Goal: Find specific page/section: Find specific page/section

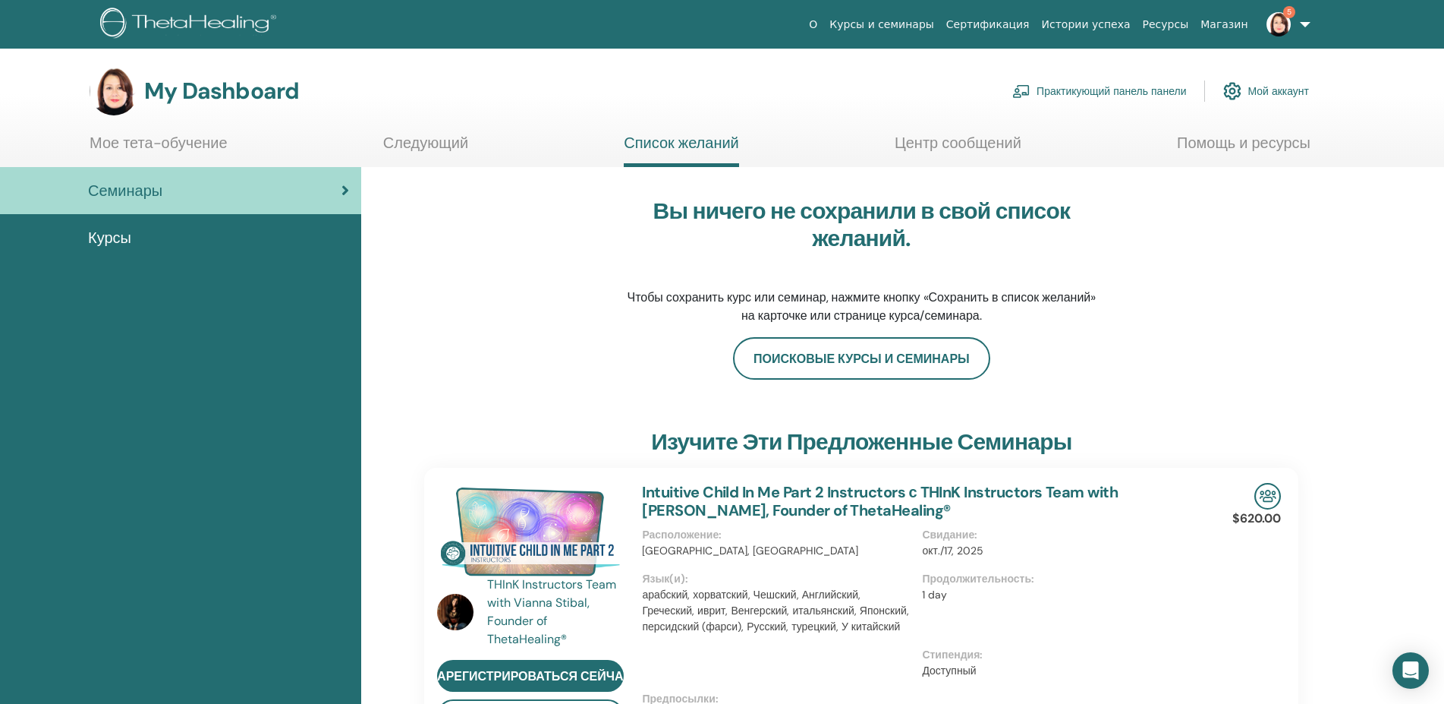
click at [1276, 24] on img at bounding box center [1279, 24] width 24 height 24
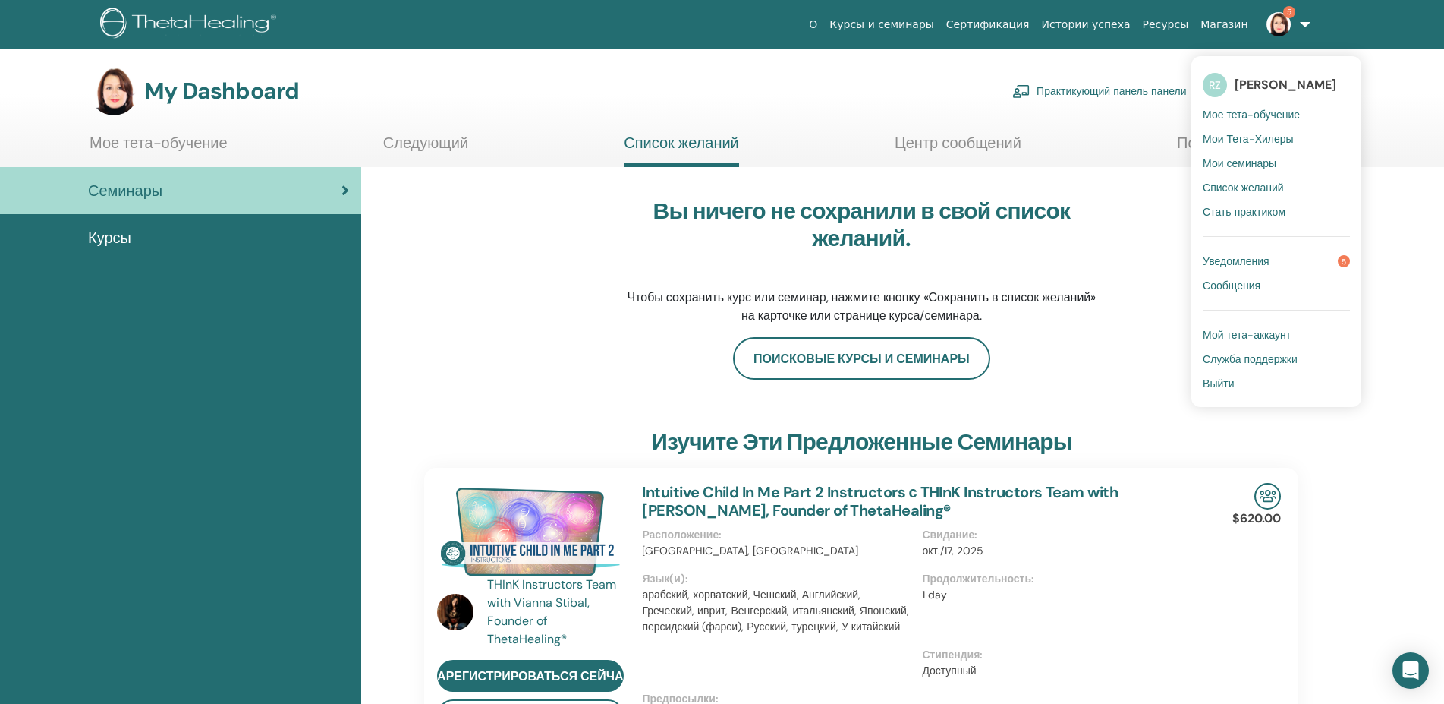
click at [1265, 254] on link "Уведомления 5" at bounding box center [1276, 261] width 147 height 24
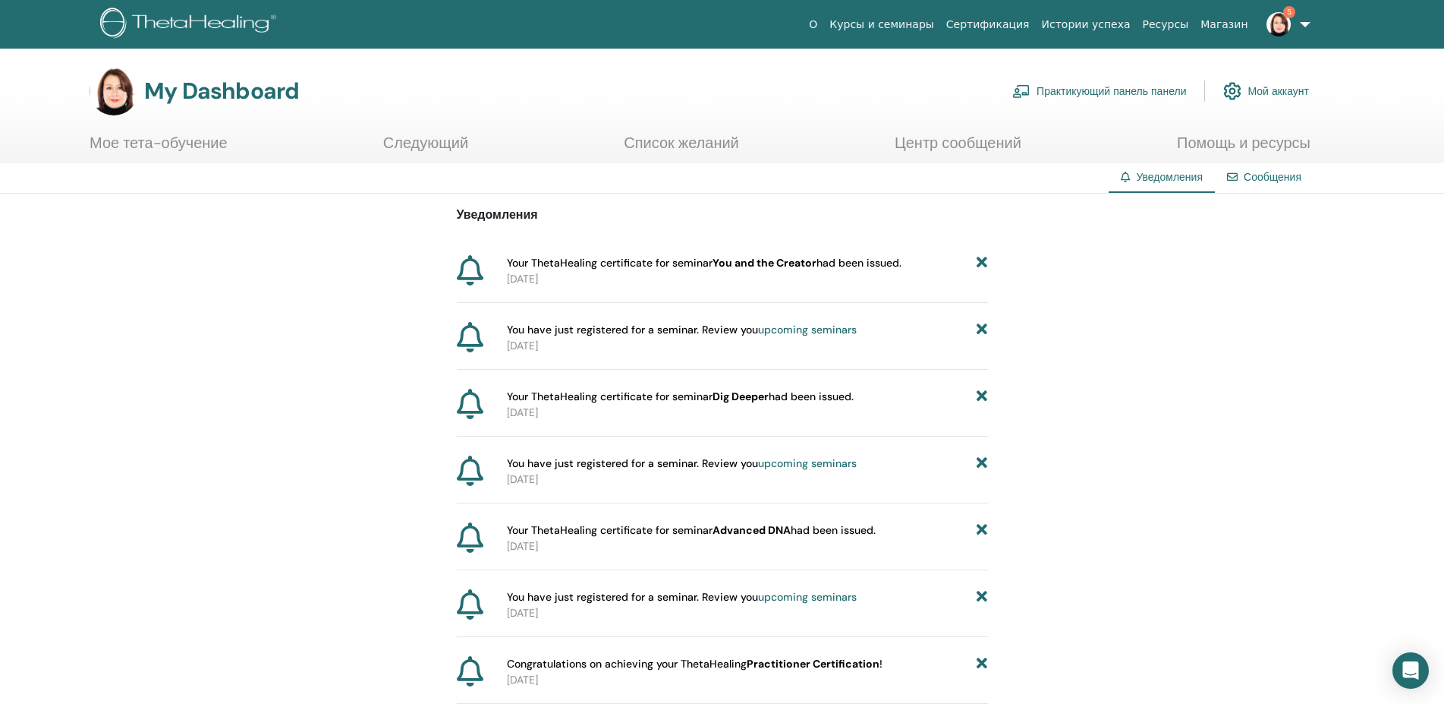
click at [125, 148] on link "Мое тета-обучение" at bounding box center [159, 149] width 138 height 30
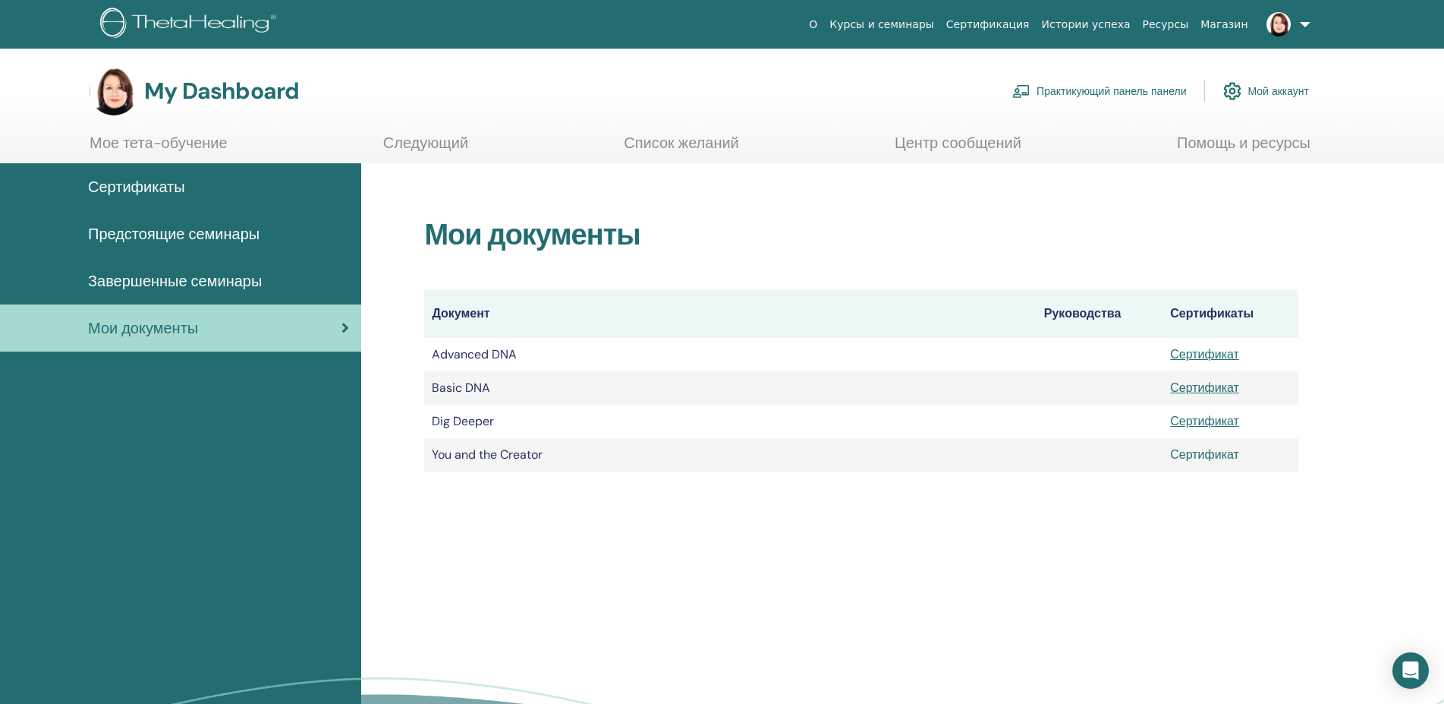
click at [1197, 453] on link "Сертификат" at bounding box center [1204, 454] width 69 height 16
